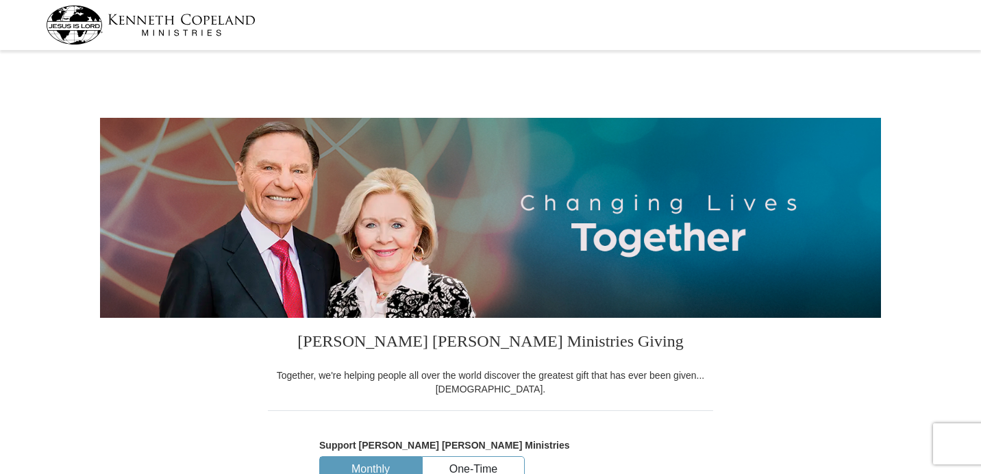
select select "FL"
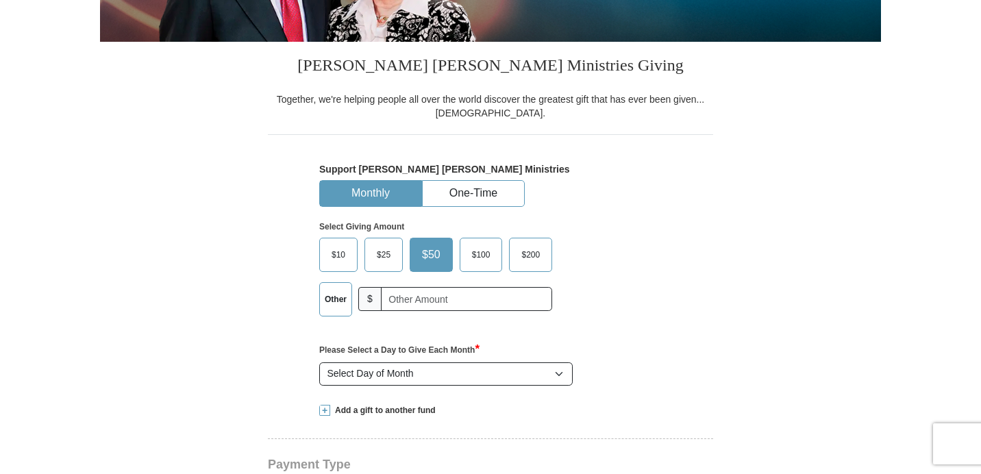
scroll to position [288, 0]
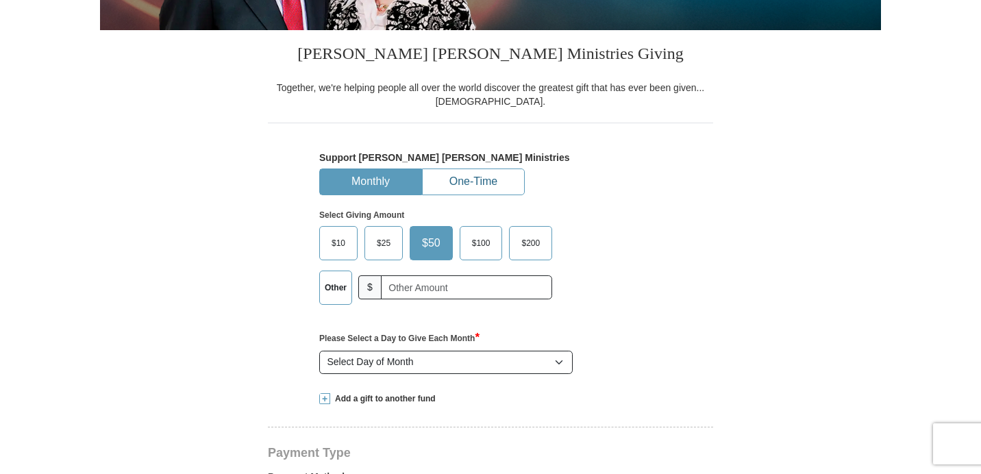
click at [488, 188] on button "One-Time" at bounding box center [473, 181] width 101 height 25
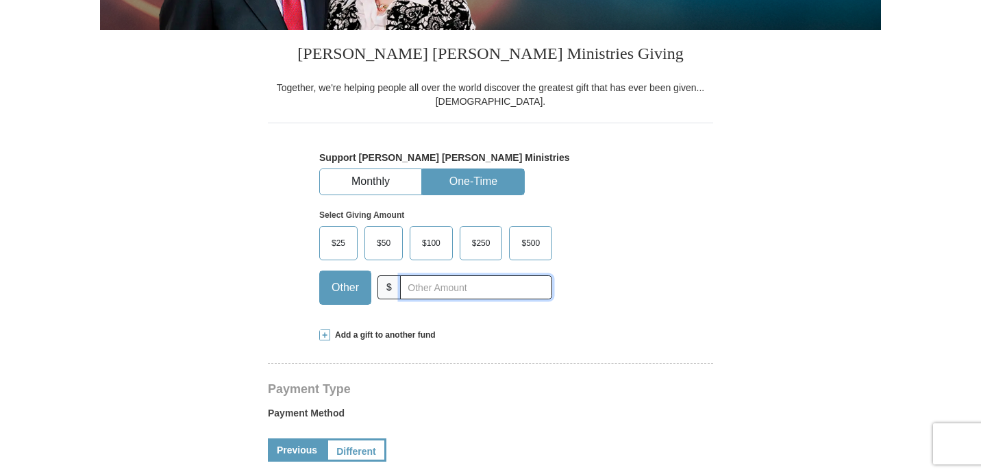
click at [454, 291] on input "text" at bounding box center [476, 287] width 152 height 24
type input "60.00"
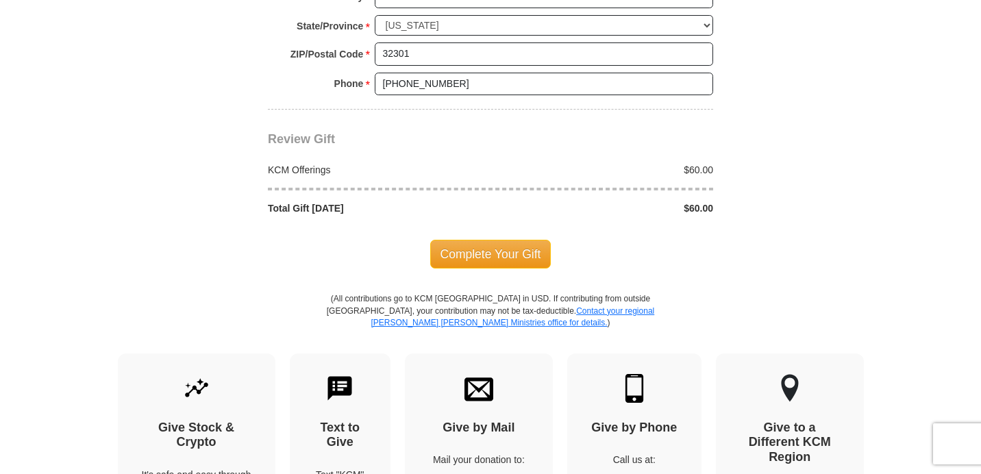
scroll to position [1180, 0]
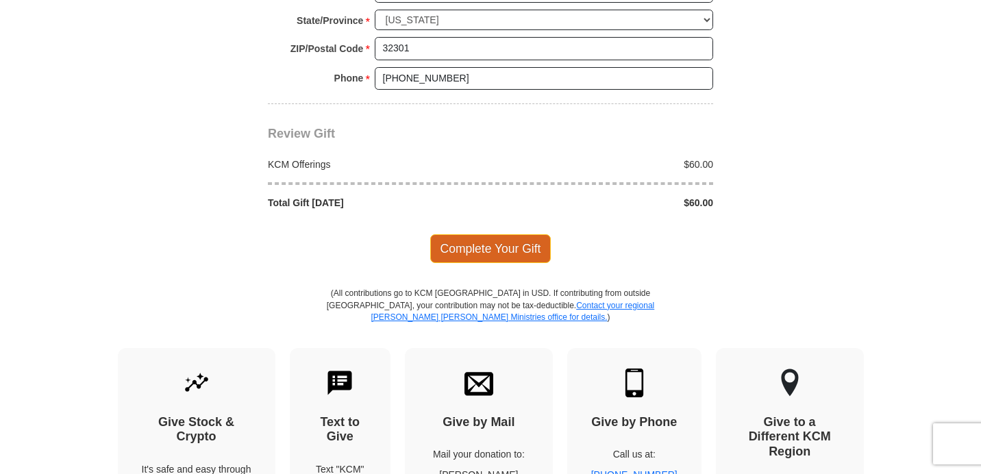
click at [503, 258] on span "Complete Your Gift" at bounding box center [490, 248] width 121 height 29
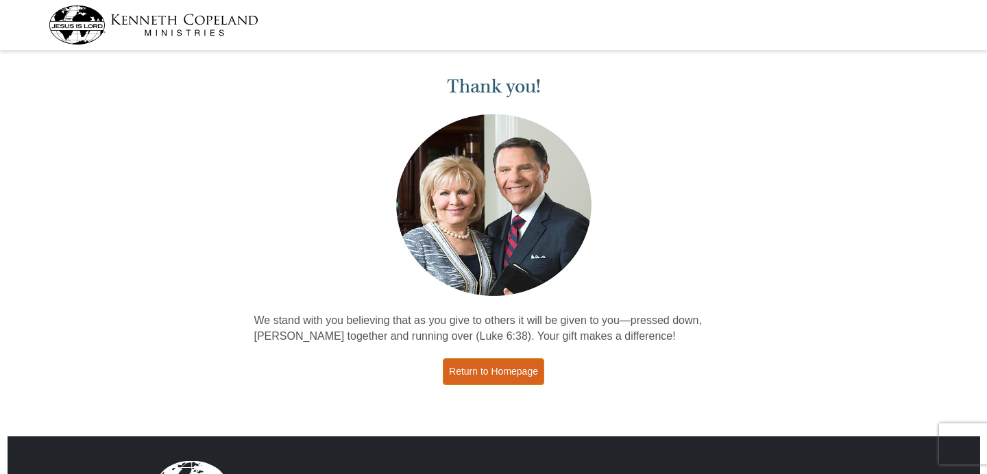
click at [499, 371] on link "Return to Homepage" at bounding box center [493, 371] width 101 height 27
